Goal: Task Accomplishment & Management: Manage account settings

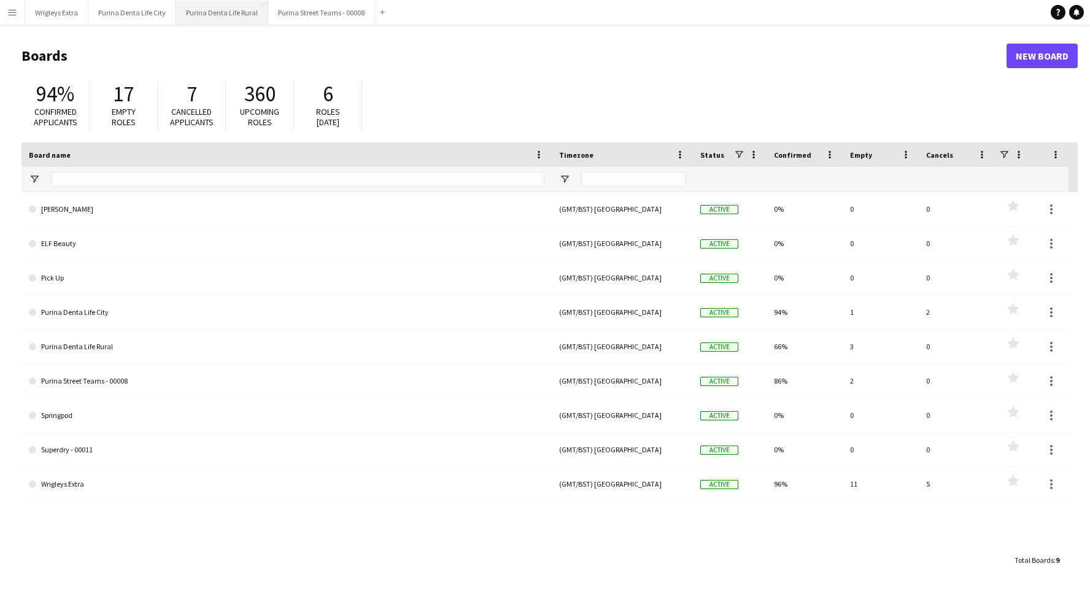
click at [239, 10] on button "Purina Denta Life Rural Close" at bounding box center [222, 13] width 92 height 24
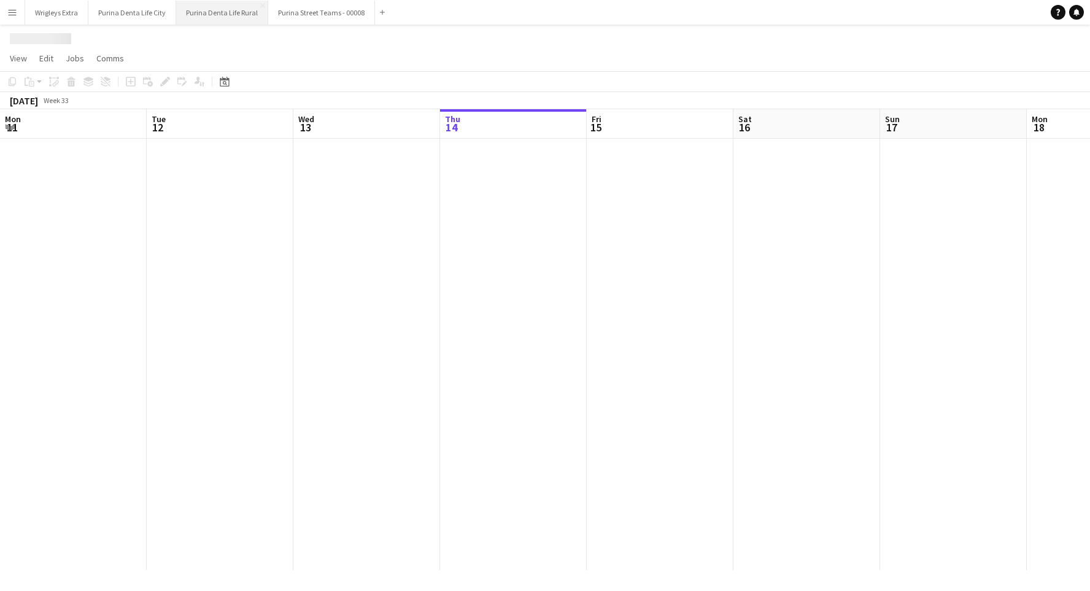
scroll to position [0, 293]
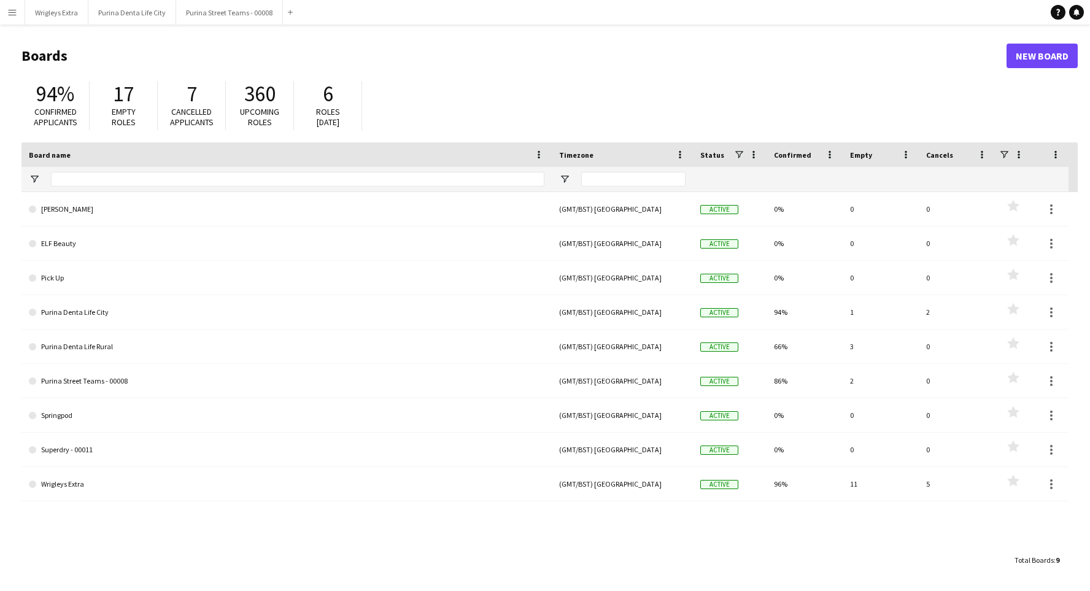
click at [18, 14] on button "Menu" at bounding box center [12, 12] width 25 height 25
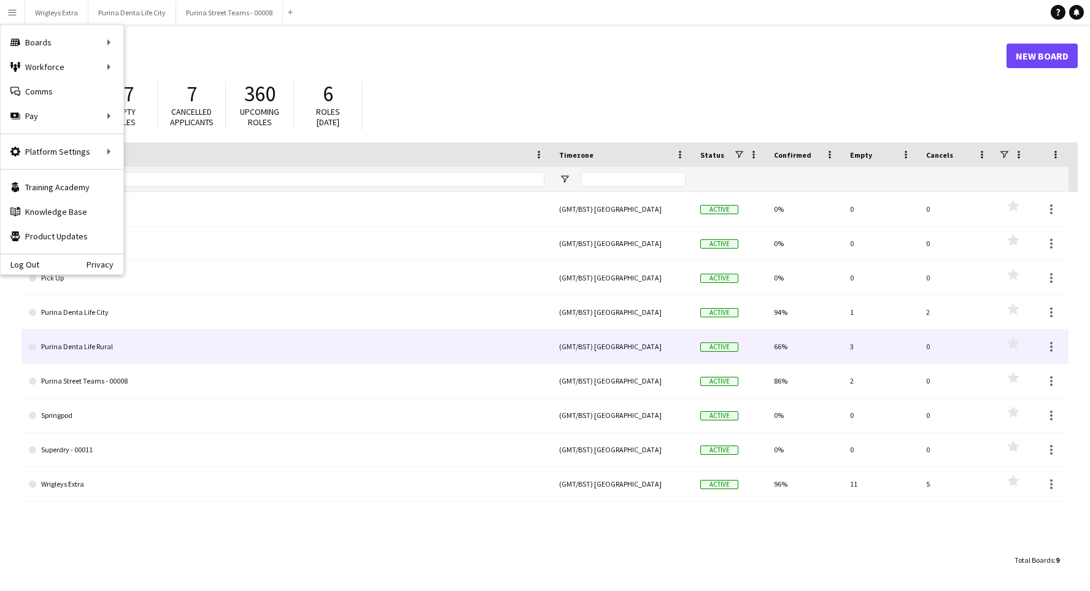
click at [165, 341] on link "Purina Denta Life Rural" at bounding box center [287, 347] width 516 height 34
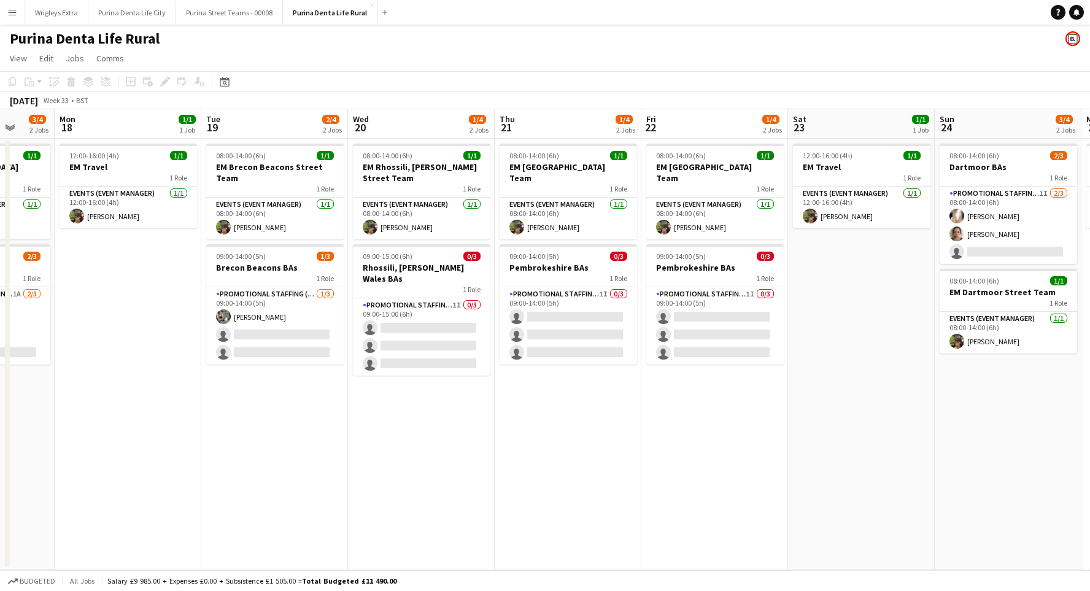
scroll to position [0, 533]
click at [446, 328] on app-card-role "Promotional Staffing (Brand Ambassadors) 1I 0/3 09:00-15:00 (6h) single-neutral…" at bounding box center [421, 336] width 138 height 77
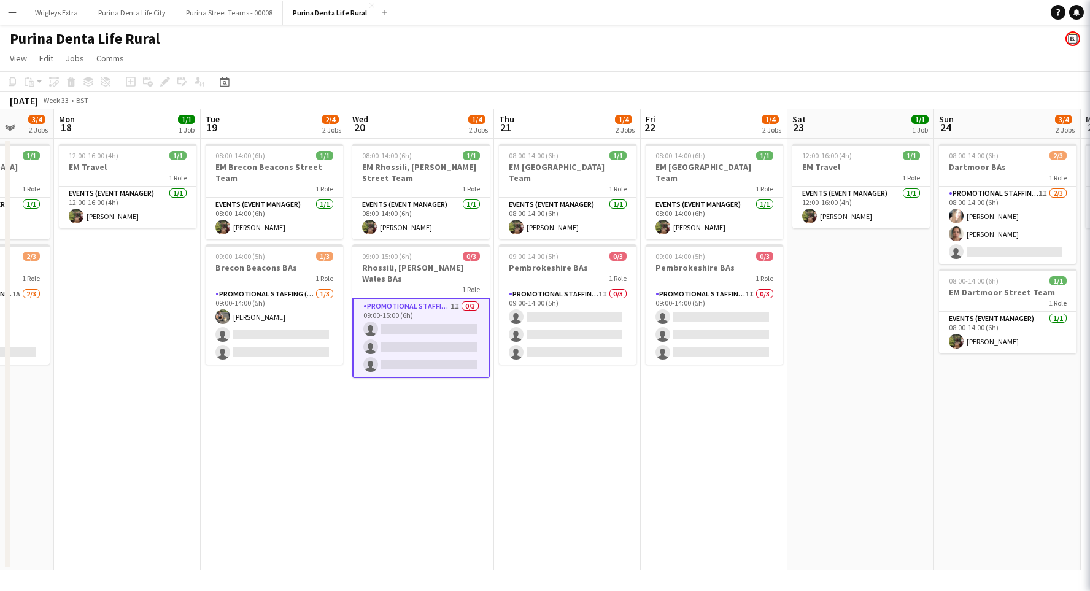
scroll to position [0, 532]
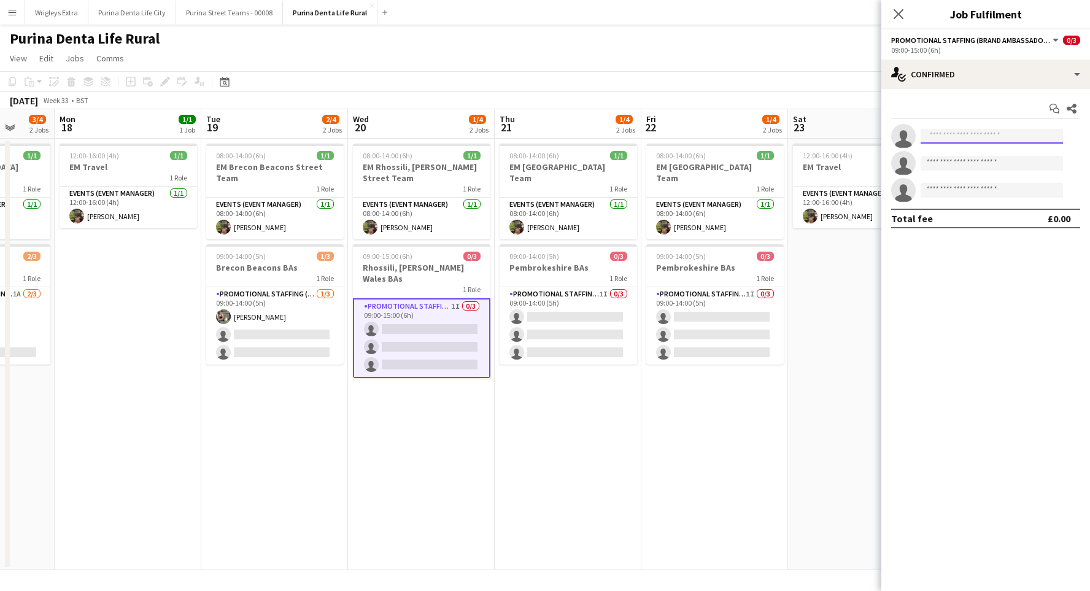
click at [968, 133] on input at bounding box center [992, 136] width 142 height 15
type input "****"
click at [964, 159] on span "[EMAIL_ADDRESS][DOMAIN_NAME]" at bounding box center [992, 164] width 123 height 10
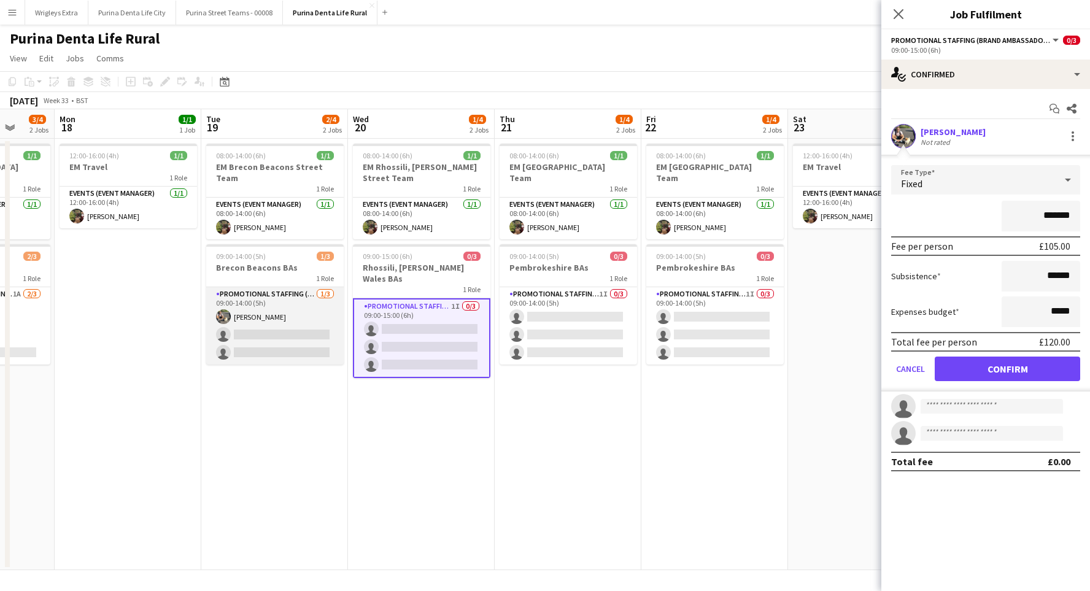
click at [230, 317] on app-user-avatar at bounding box center [223, 316] width 15 height 15
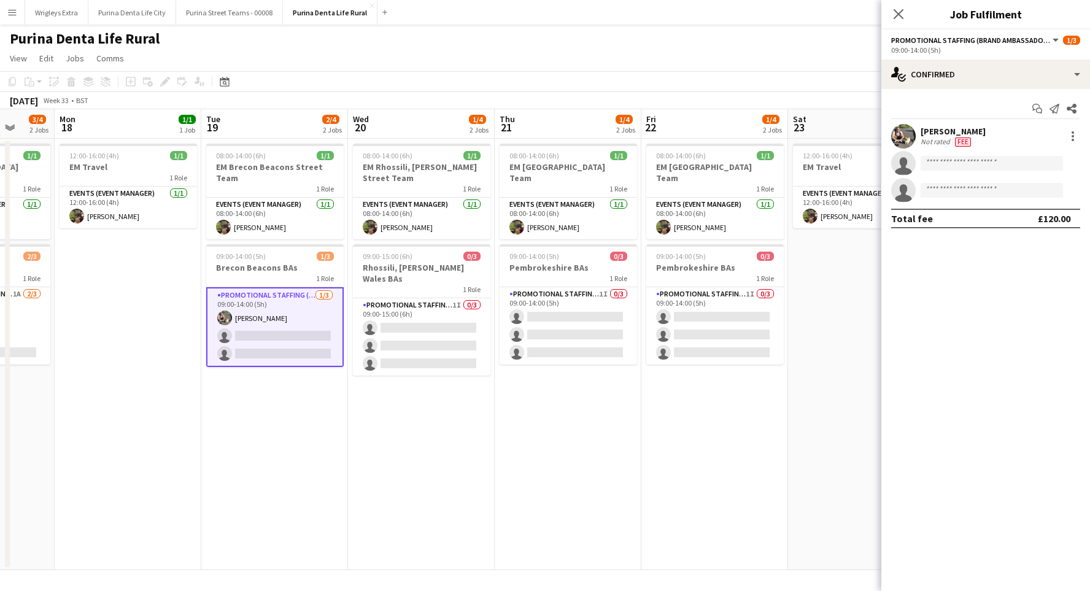
scroll to position [0, 532]
click at [220, 316] on app-user-avatar at bounding box center [225, 318] width 15 height 15
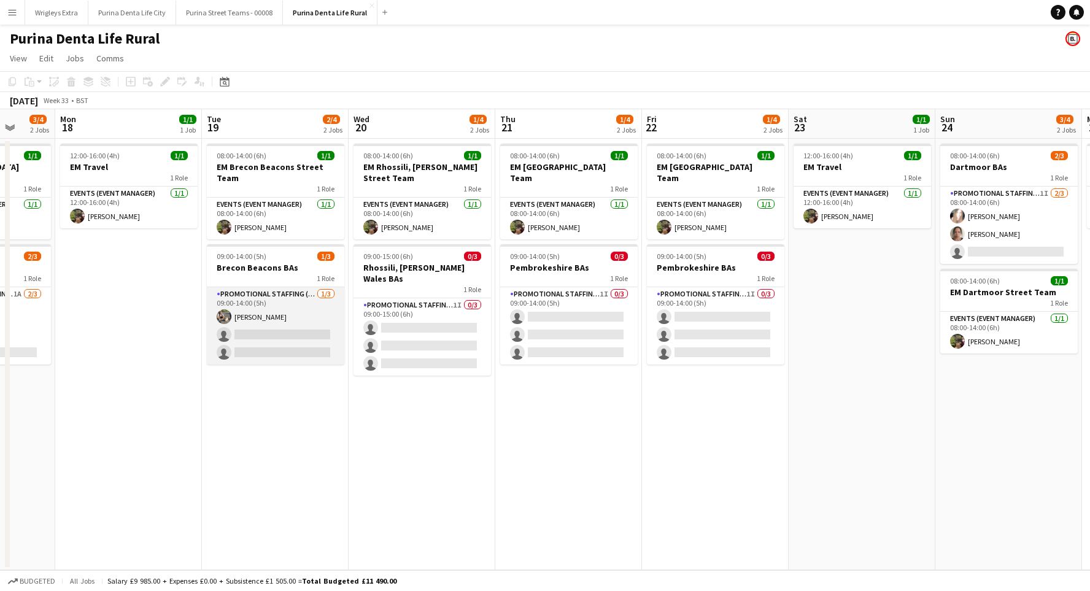
click at [220, 316] on app-user-avatar at bounding box center [224, 316] width 15 height 15
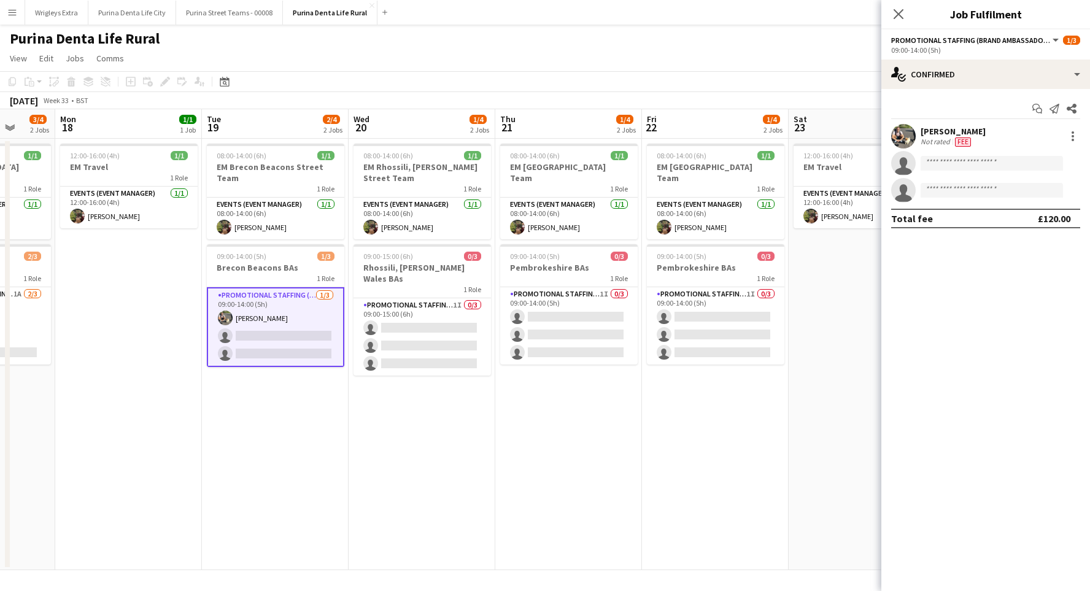
click at [910, 133] on app-user-avatar at bounding box center [903, 136] width 25 height 25
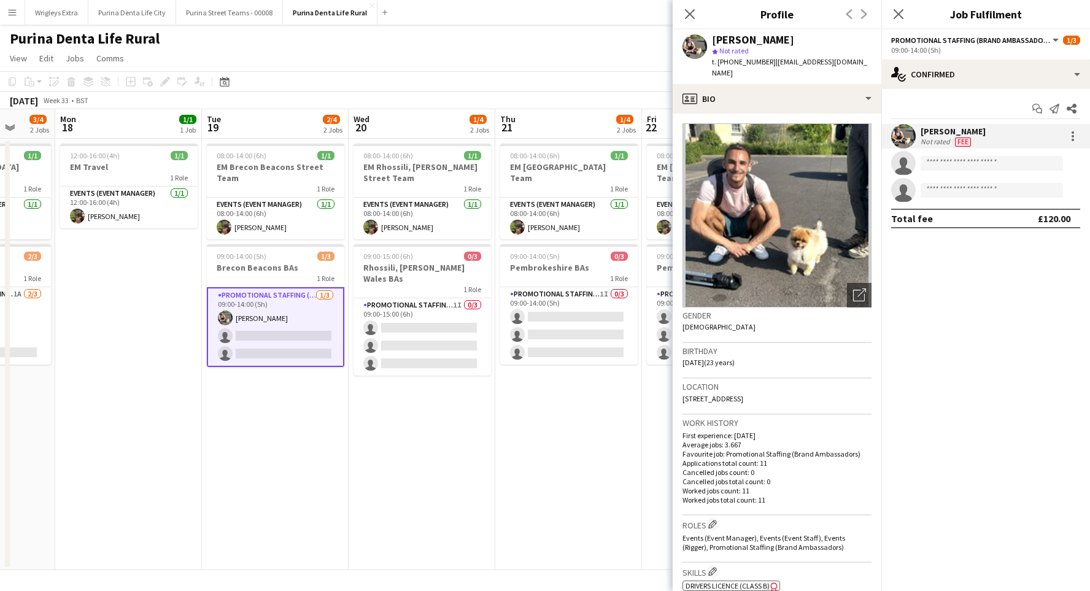
click at [1059, 134] on div "[PERSON_NAME] Not rated Fee" at bounding box center [986, 136] width 209 height 25
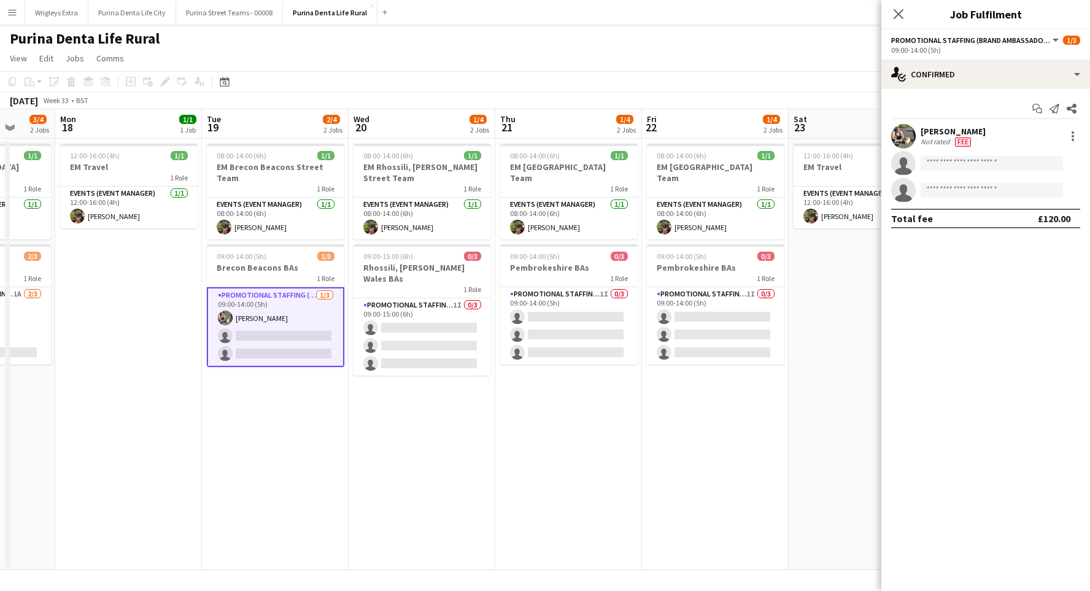
click at [1063, 136] on div "[PERSON_NAME] Not rated Fee" at bounding box center [986, 136] width 209 height 25
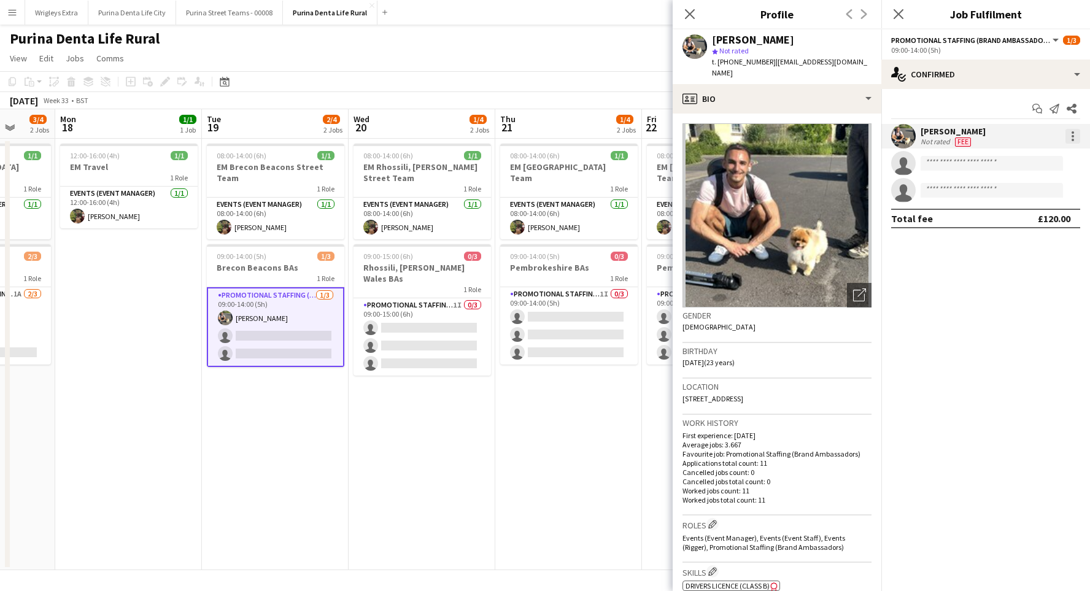
click at [1074, 134] on div at bounding box center [1073, 136] width 15 height 15
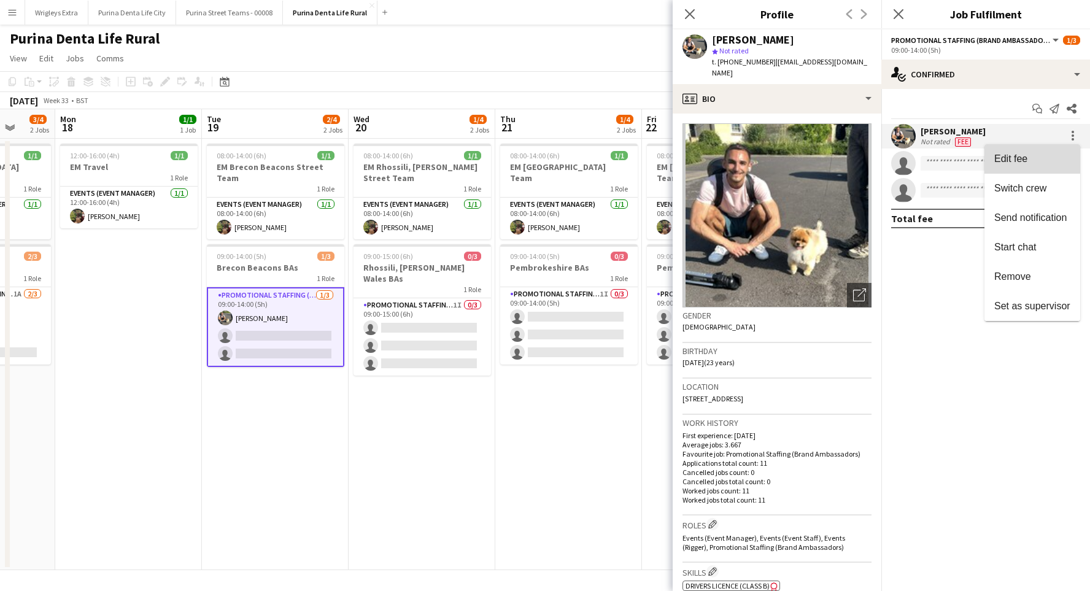
click at [1049, 152] on button "Edit fee" at bounding box center [1033, 158] width 96 height 29
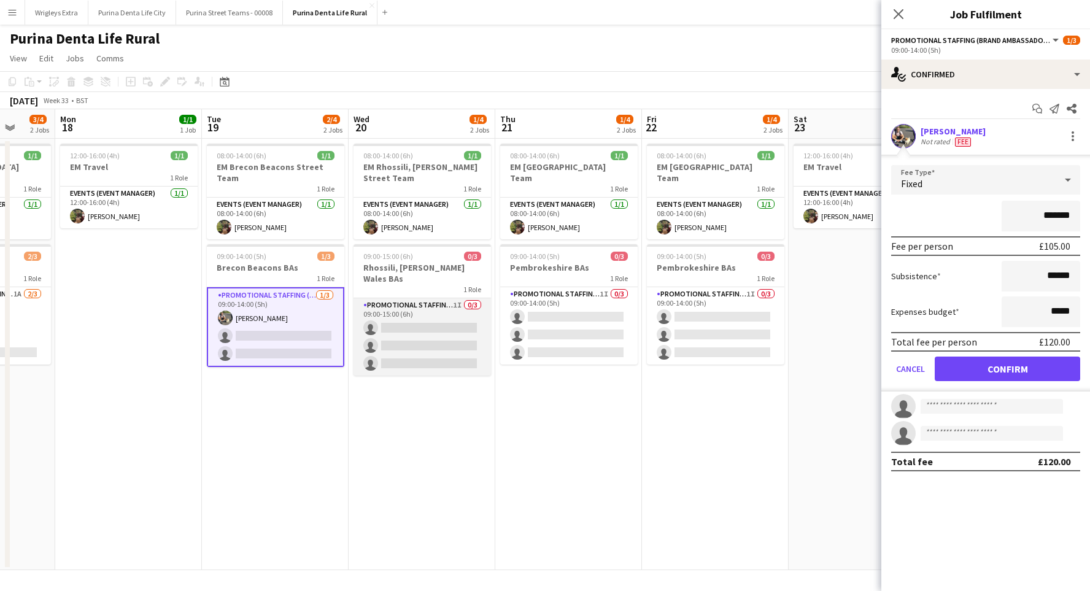
click at [417, 325] on app-card-role "Promotional Staffing (Brand Ambassadors) 1I 0/3 09:00-15:00 (6h) single-neutral…" at bounding box center [423, 336] width 138 height 77
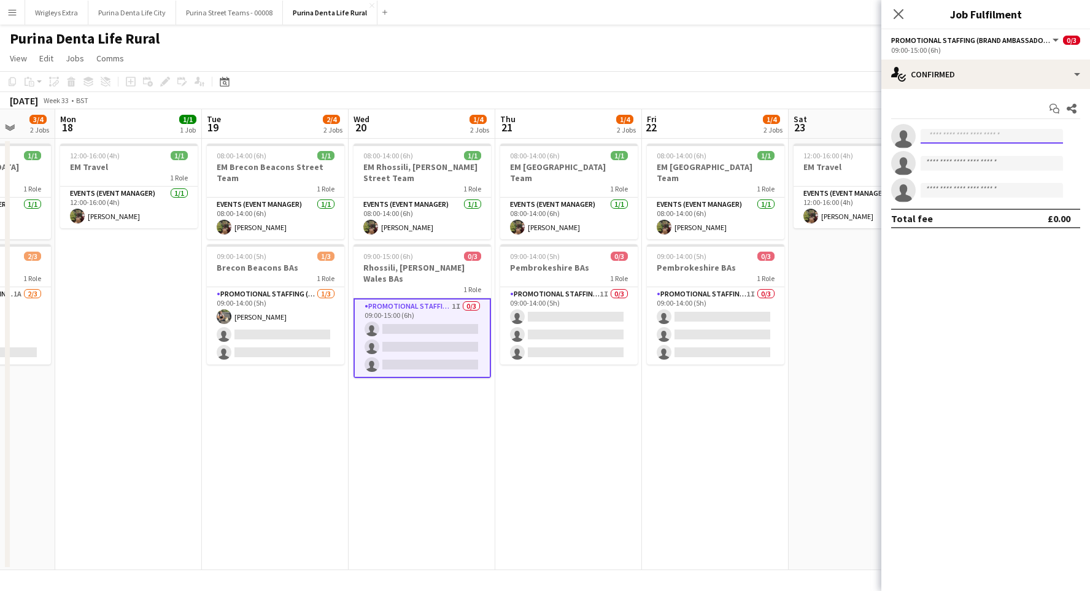
click at [992, 133] on input at bounding box center [992, 136] width 142 height 15
type input "****"
click at [984, 152] on span "[PERSON_NAME]" at bounding box center [966, 154] width 71 height 10
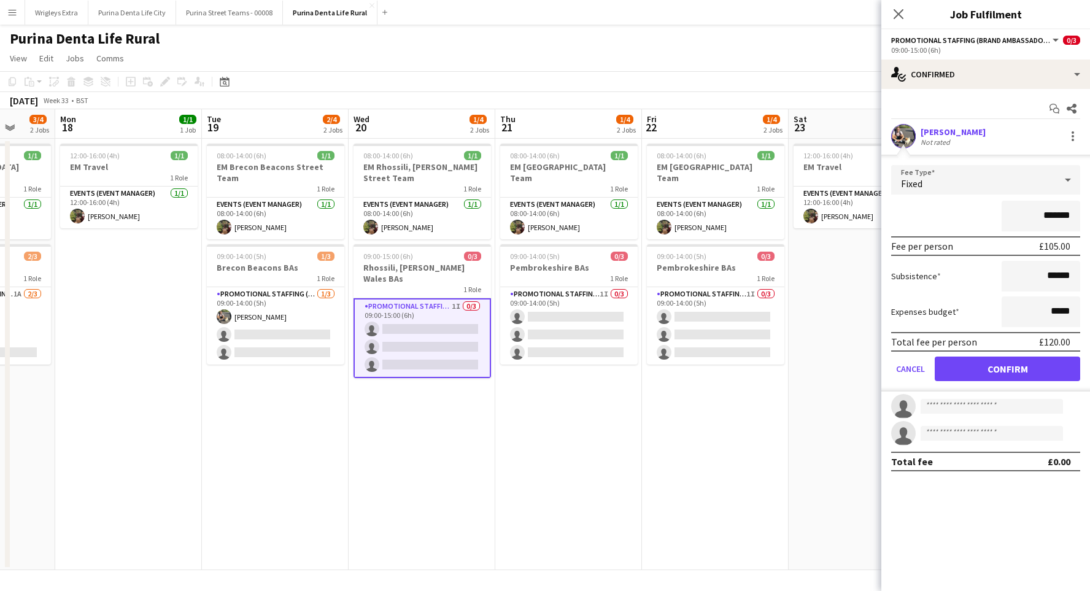
click at [1008, 368] on button "Confirm" at bounding box center [1008, 369] width 146 height 25
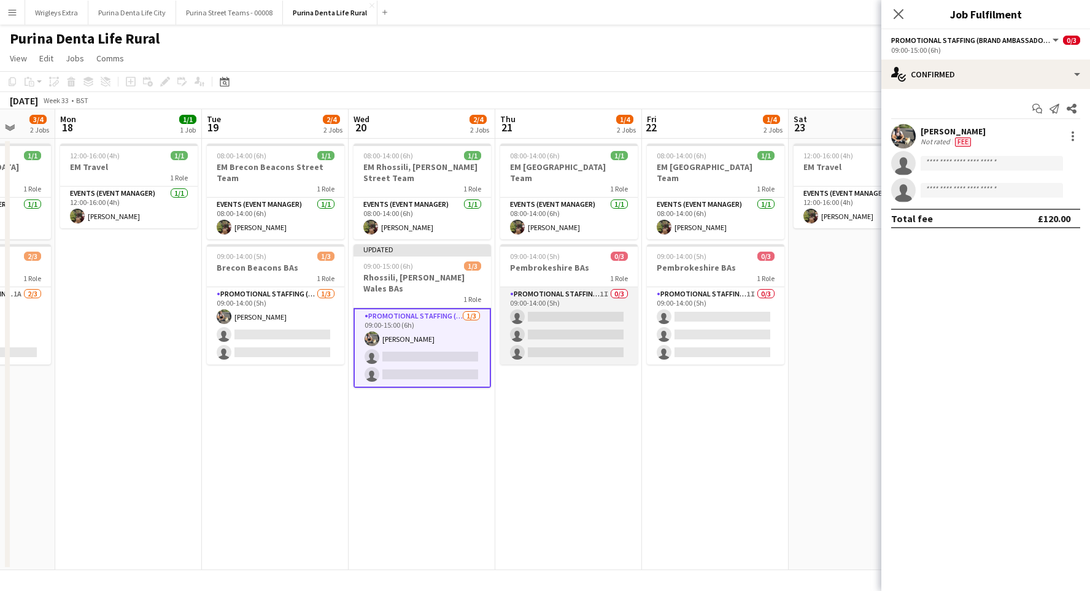
click at [615, 325] on app-card-role "Promotional Staffing (Brand Ambassadors) 1I 0/3 09:00-14:00 (5h) single-neutral…" at bounding box center [569, 325] width 138 height 77
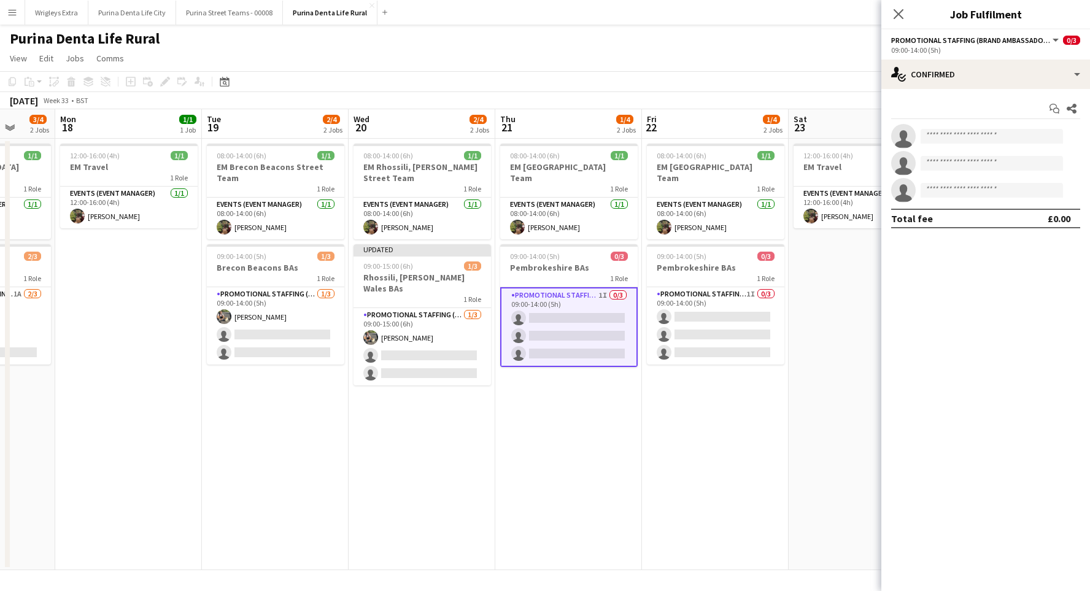
click at [950, 126] on app-invite-slot "single-neutral-actions" at bounding box center [986, 136] width 209 height 25
click at [960, 134] on input at bounding box center [992, 136] width 142 height 15
type input "*"
type input "****"
click at [960, 162] on span "[EMAIL_ADDRESS][DOMAIN_NAME]" at bounding box center [992, 164] width 123 height 10
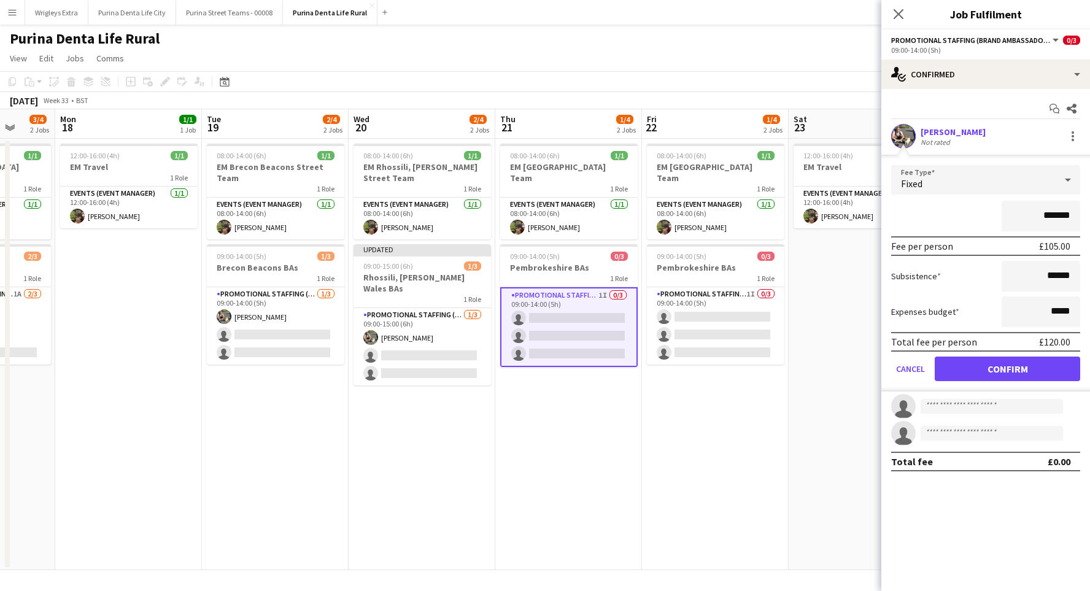
click at [1019, 365] on button "Confirm" at bounding box center [1008, 369] width 146 height 25
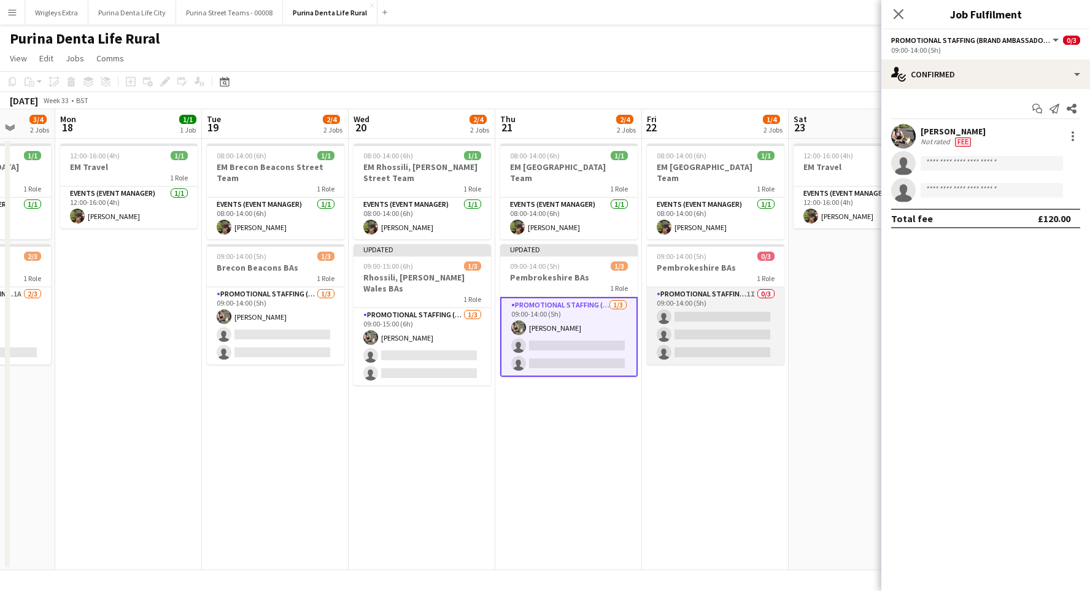
click at [702, 313] on app-card-role "Promotional Staffing (Brand Ambassadors) 1I 0/3 09:00-14:00 (5h) single-neutral…" at bounding box center [716, 325] width 138 height 77
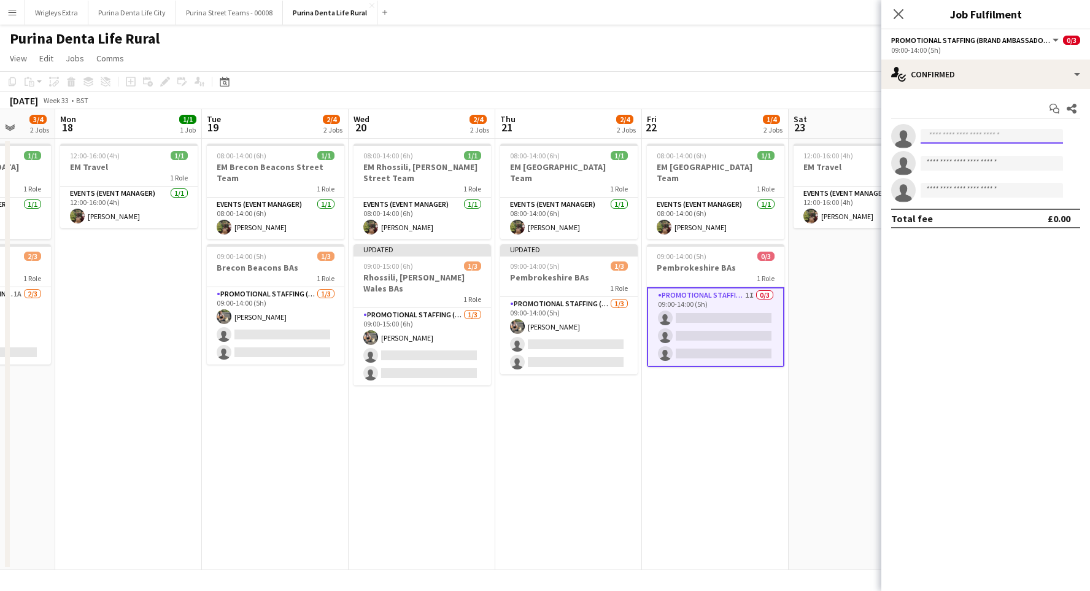
click at [970, 135] on input at bounding box center [992, 136] width 142 height 15
type input "****"
click at [974, 149] on span "[PERSON_NAME]" at bounding box center [966, 154] width 71 height 10
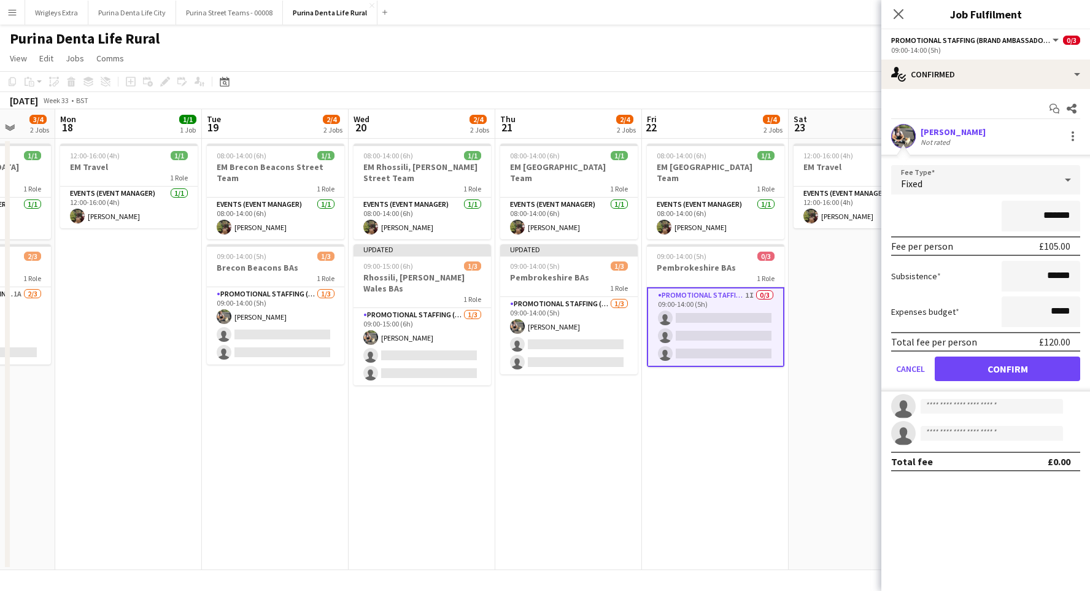
click at [974, 381] on button "Confirm" at bounding box center [1008, 369] width 146 height 25
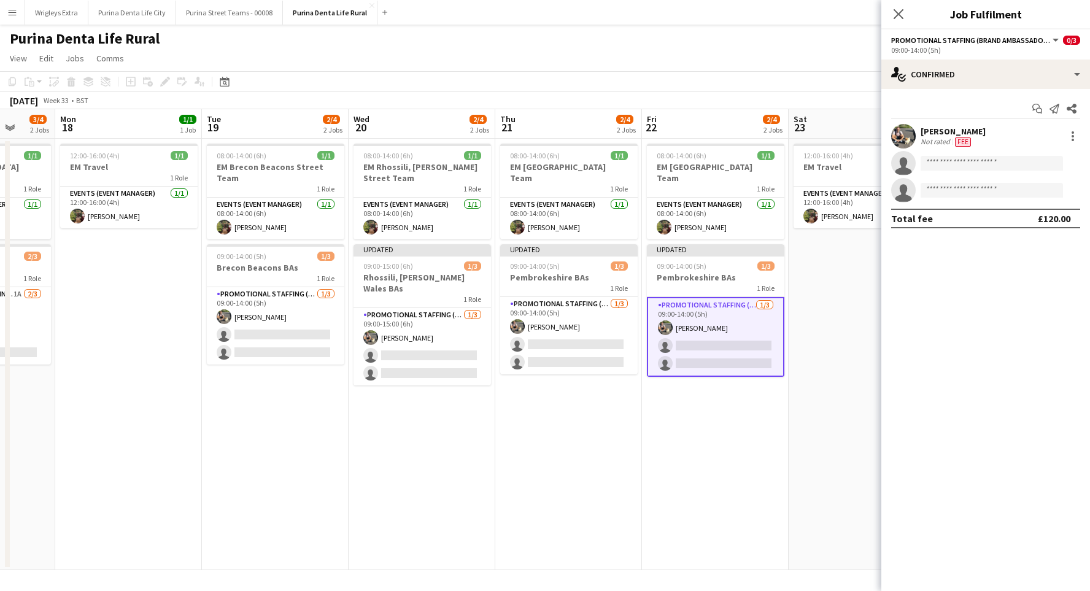
click at [735, 505] on app-date-cell "08:00-14:00 (6h) 1/1 EM [GEOGRAPHIC_DATA] Team 1 Role Events (Event Manager) [D…" at bounding box center [715, 355] width 147 height 432
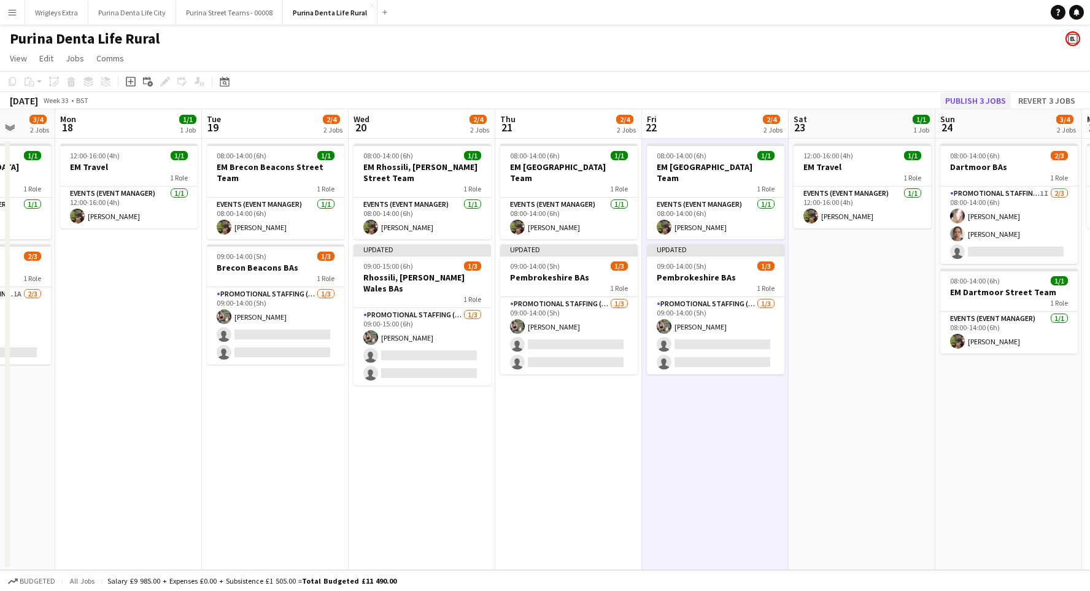
click at [960, 98] on button "Publish 3 jobs" at bounding box center [976, 101] width 71 height 16
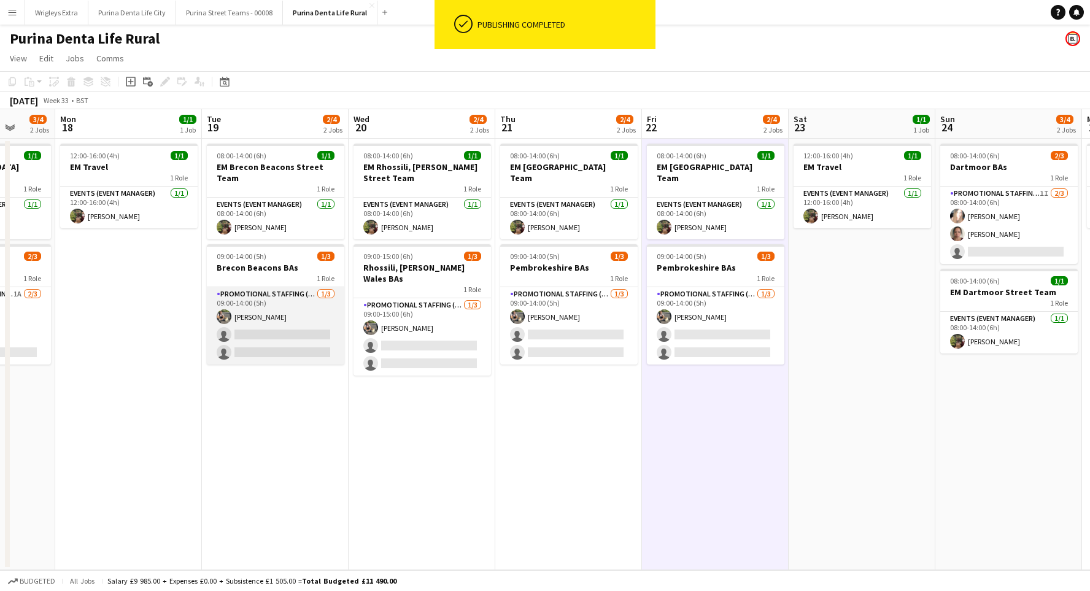
click at [270, 343] on app-card-role "Promotional Staffing (Brand Ambassadors) [DATE] 09:00-14:00 (5h) [PERSON_NAME] …" at bounding box center [276, 325] width 138 height 77
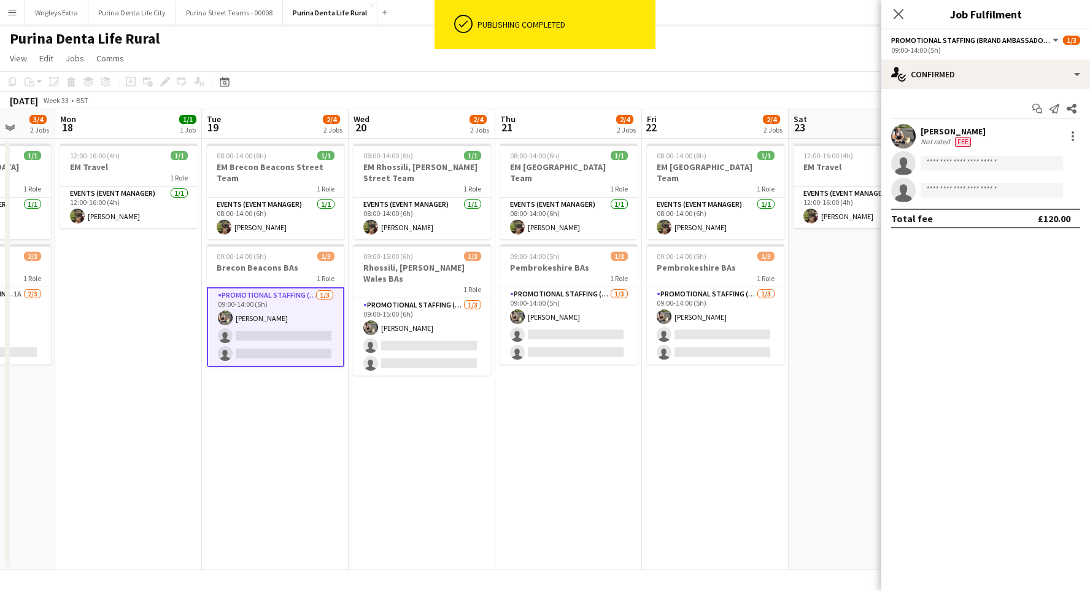
click at [992, 53] on div "09:00-14:00 (5h)" at bounding box center [985, 49] width 189 height 9
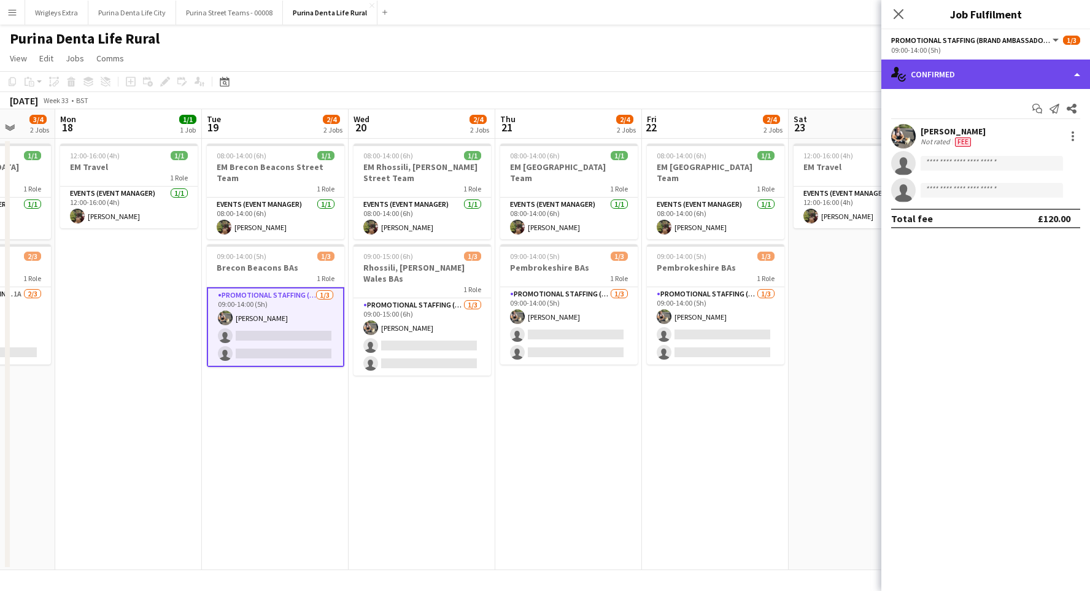
click at [977, 68] on div "single-neutral-actions-check-2 Confirmed" at bounding box center [986, 74] width 209 height 29
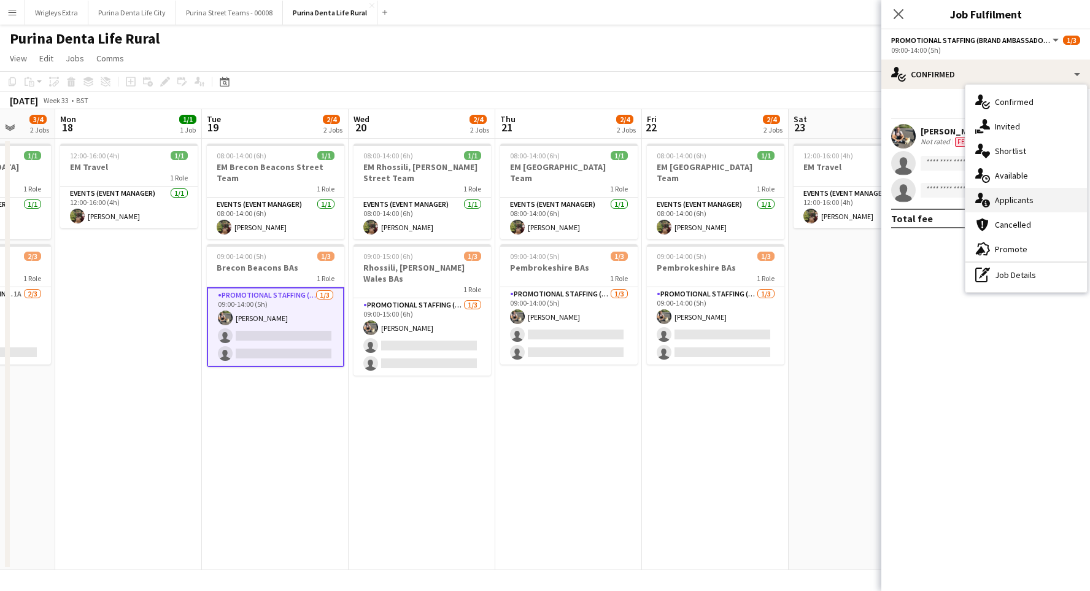
click at [1012, 208] on div "single-neutral-actions-information Applicants" at bounding box center [1027, 200] width 122 height 25
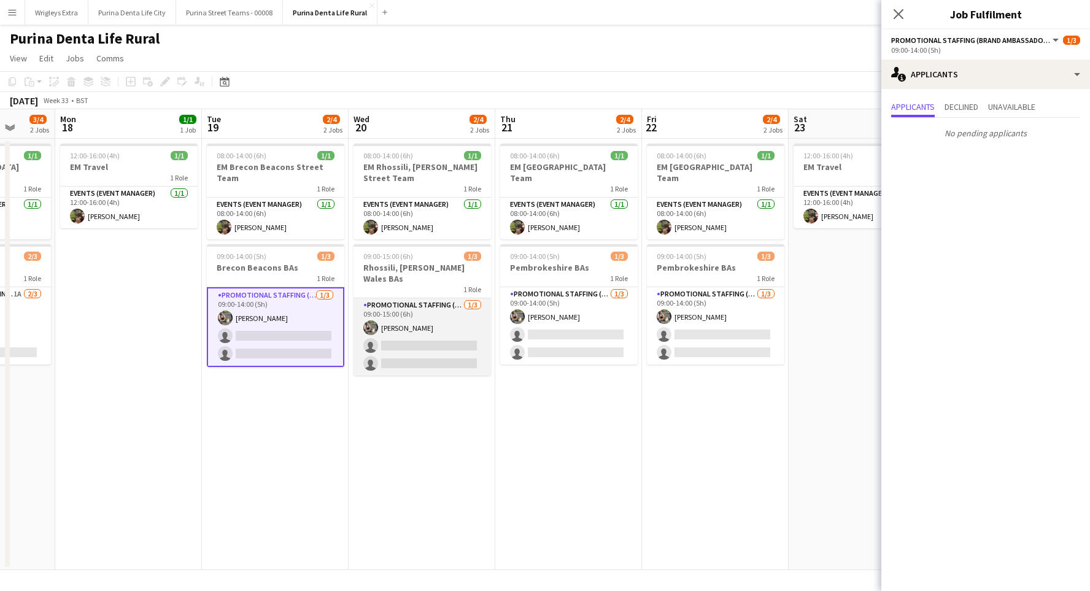
click at [438, 324] on app-card-role "Promotional Staffing (Brand Ambassadors) [DATE] 09:00-15:00 (6h) [PERSON_NAME] …" at bounding box center [423, 336] width 138 height 77
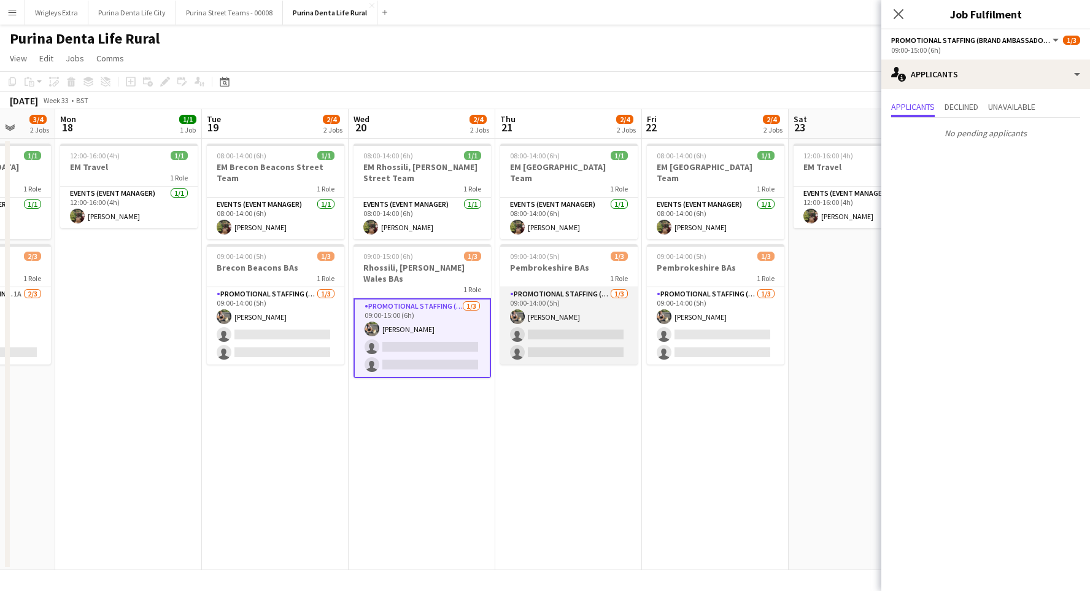
click at [585, 338] on app-card-role "Promotional Staffing (Brand Ambassadors) [DATE] 09:00-14:00 (5h) [PERSON_NAME] …" at bounding box center [569, 325] width 138 height 77
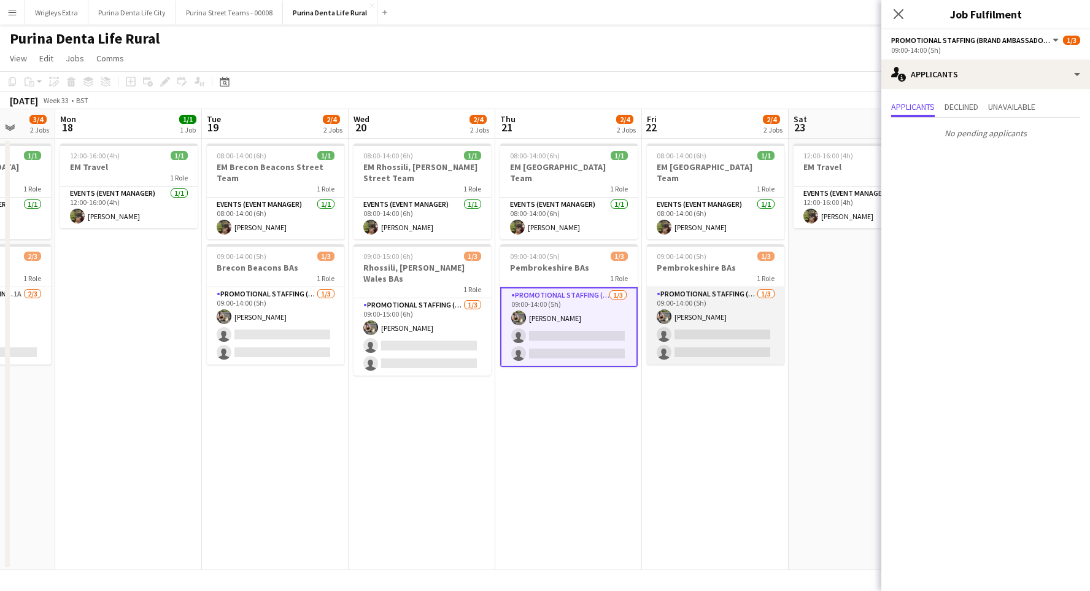
click at [677, 324] on app-card-role "Promotional Staffing (Brand Ambassadors) [DATE] 09:00-14:00 (5h) [PERSON_NAME] …" at bounding box center [716, 325] width 138 height 77
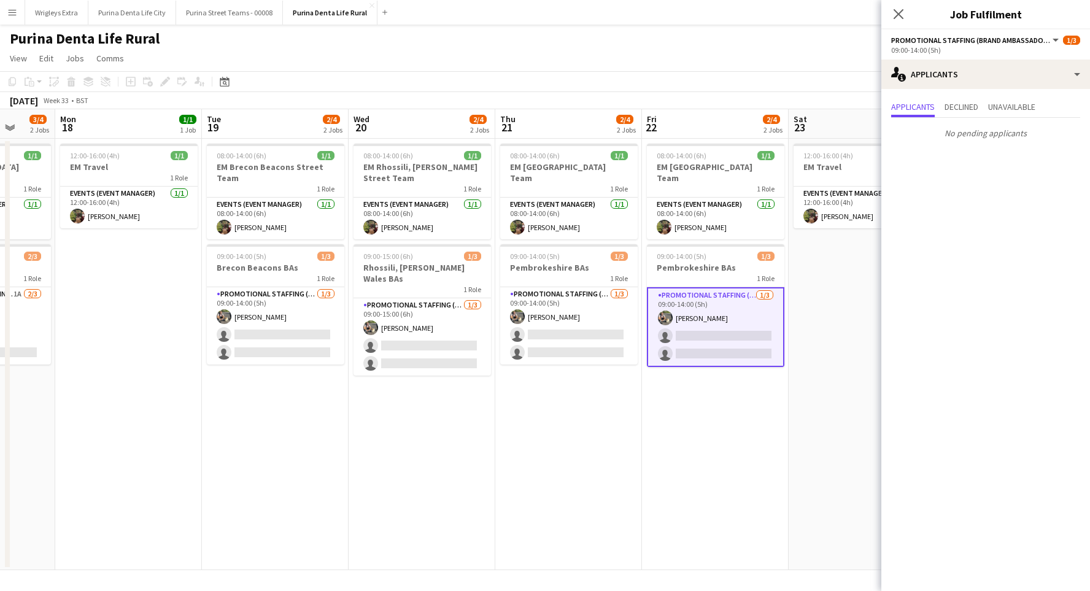
click at [662, 517] on app-date-cell "08:00-14:00 (6h) 1/1 EM [GEOGRAPHIC_DATA] Team 1 Role Events (Event Manager) [D…" at bounding box center [715, 355] width 147 height 432
